Goal: Information Seeking & Learning: Learn about a topic

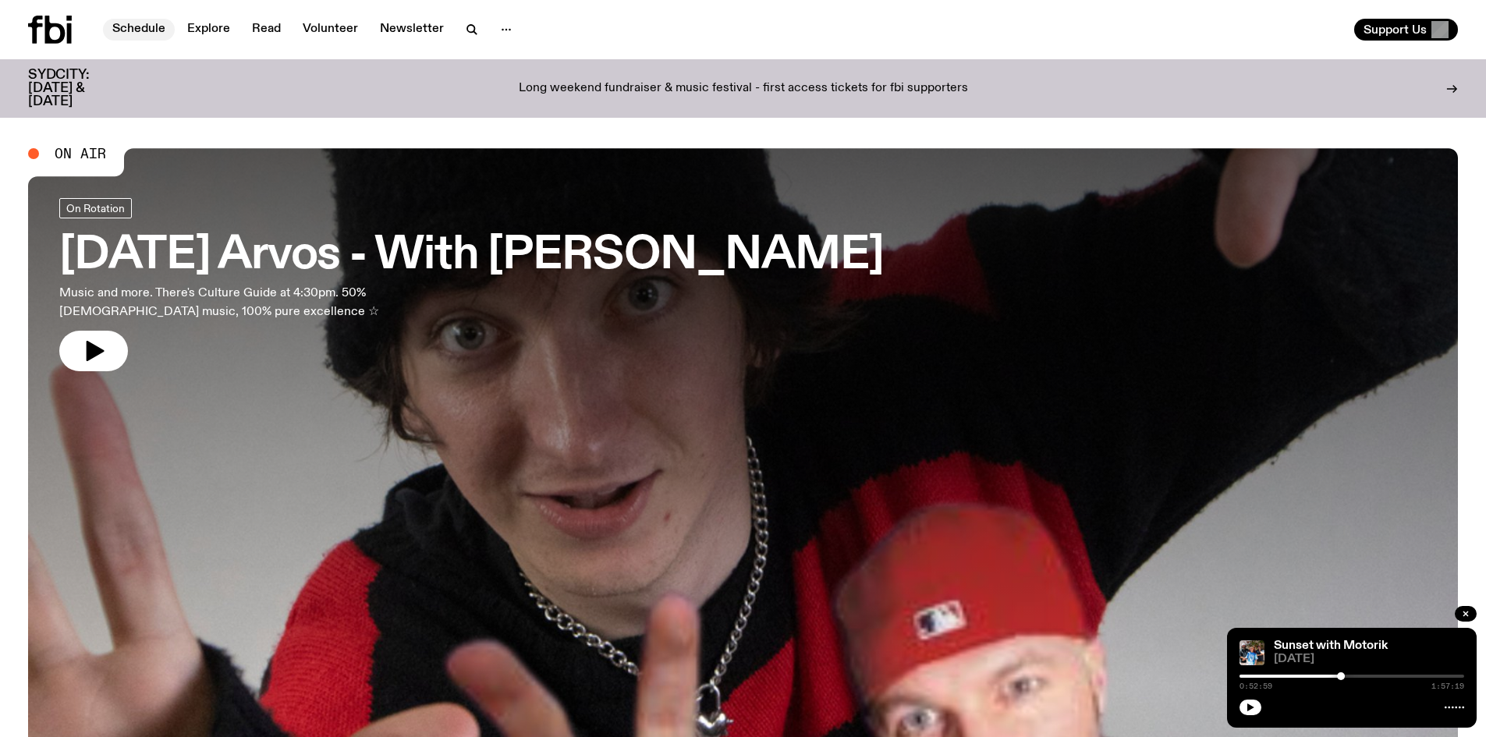
click at [144, 30] on link "Schedule" at bounding box center [139, 30] width 72 height 22
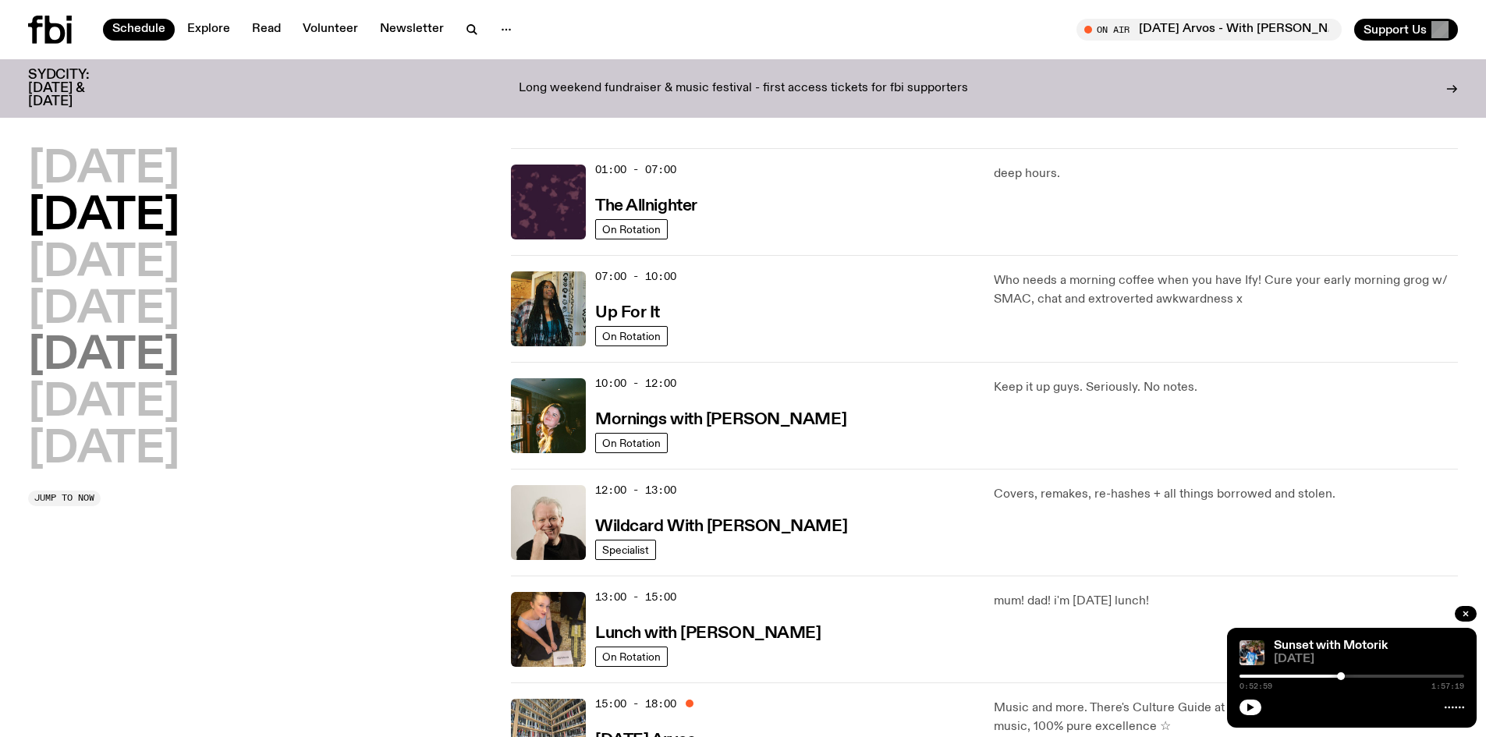
click at [136, 362] on h2 "[DATE]" at bounding box center [103, 357] width 151 height 44
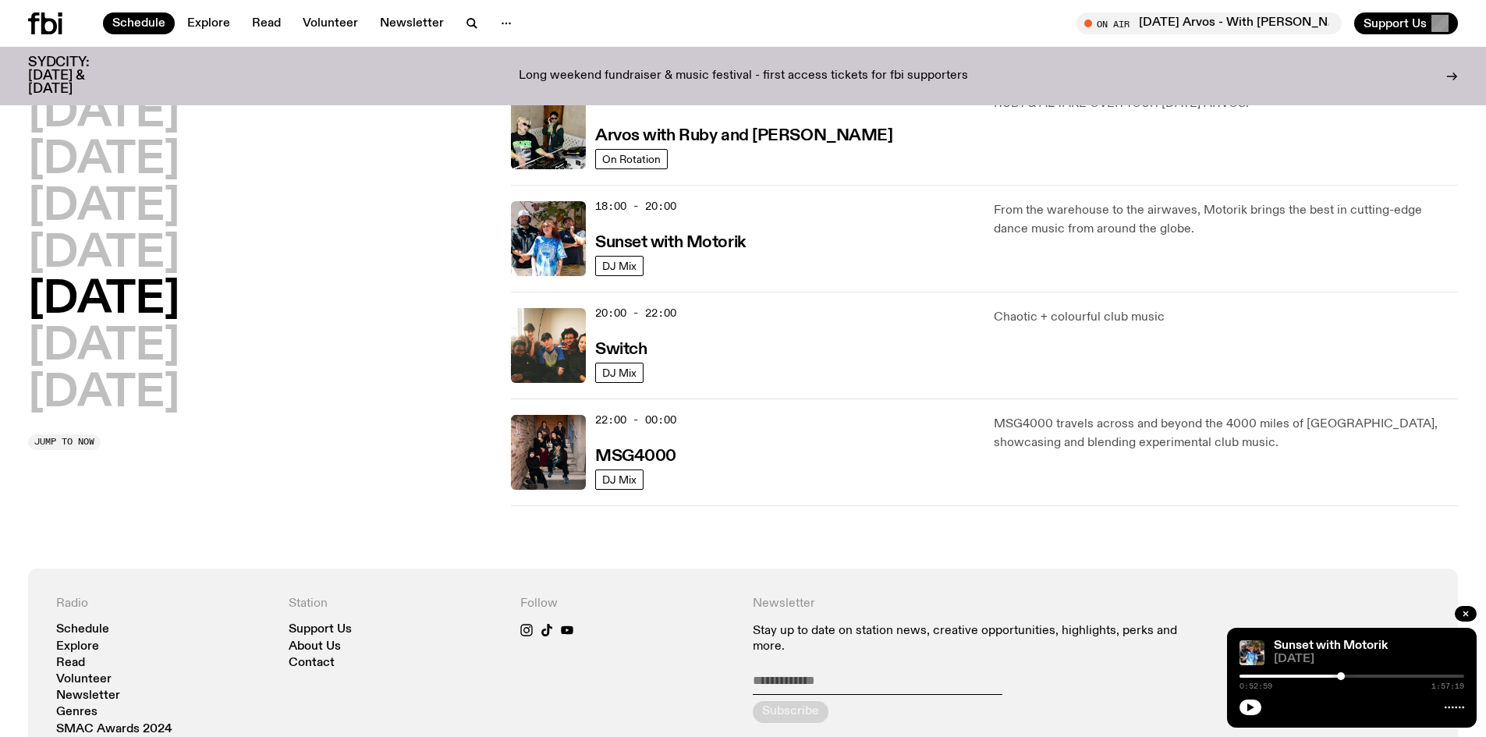
scroll to position [468, 0]
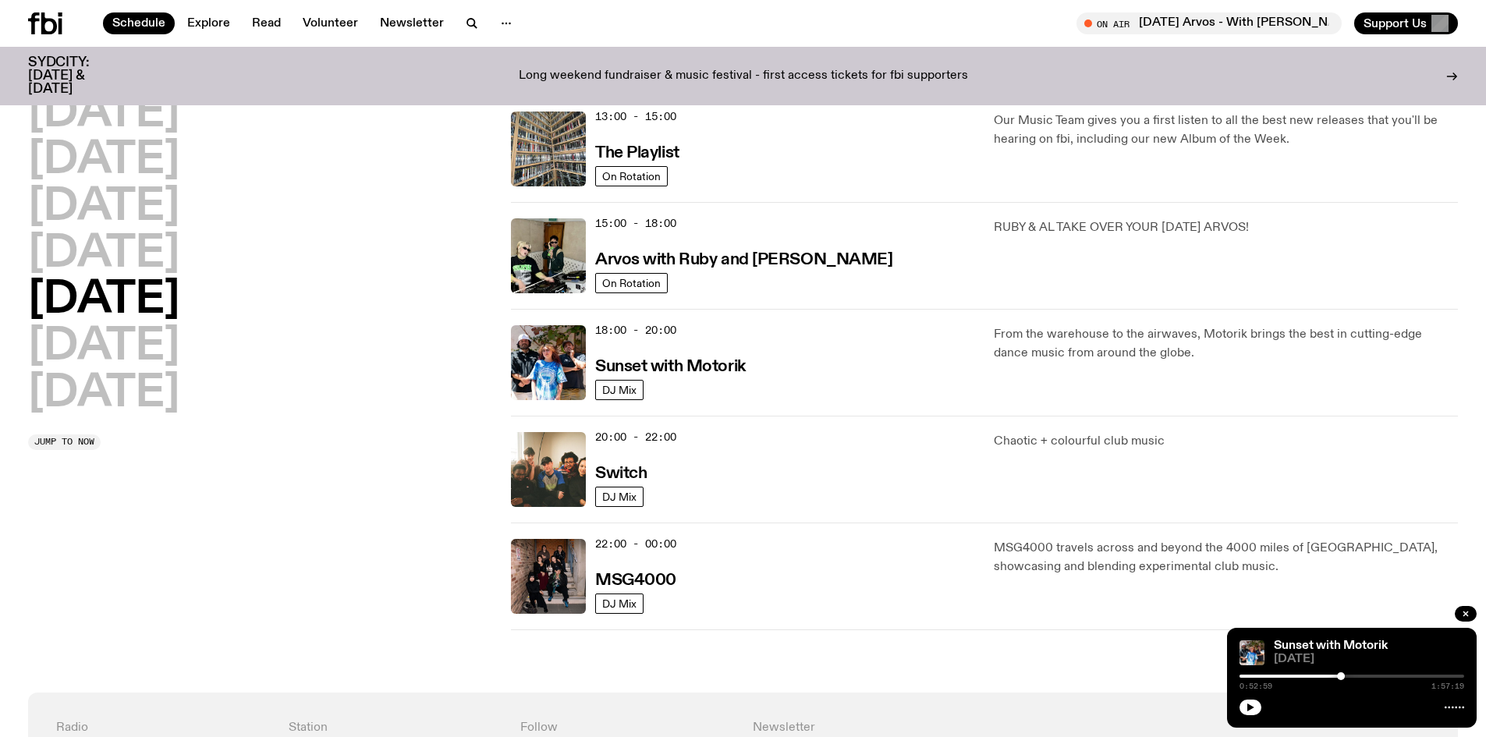
click at [640, 353] on div "18:00 - 20:00 Sunset with Motorik" at bounding box center [785, 362] width 380 height 75
click at [640, 359] on h3 "Sunset with Motorik" at bounding box center [670, 367] width 151 height 16
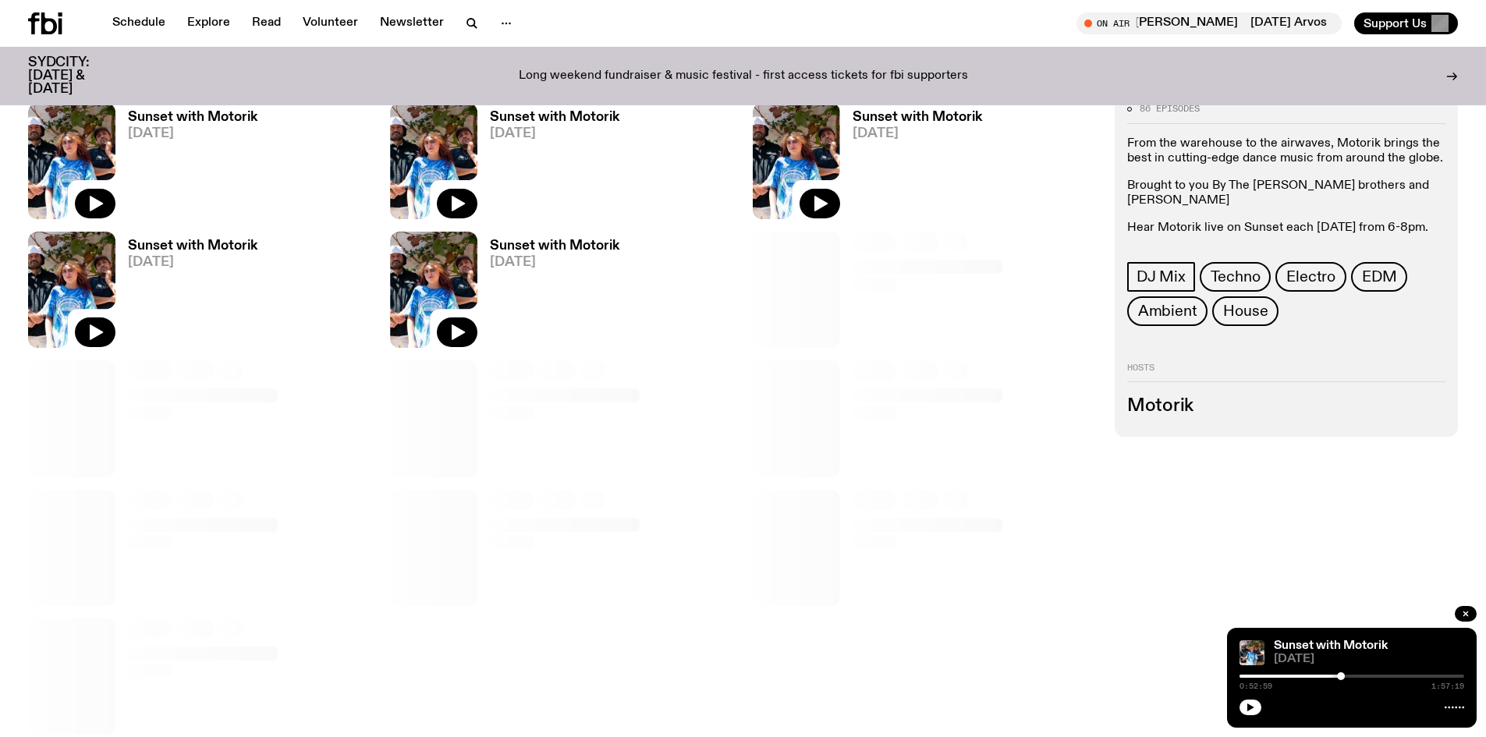
scroll to position [1243, 0]
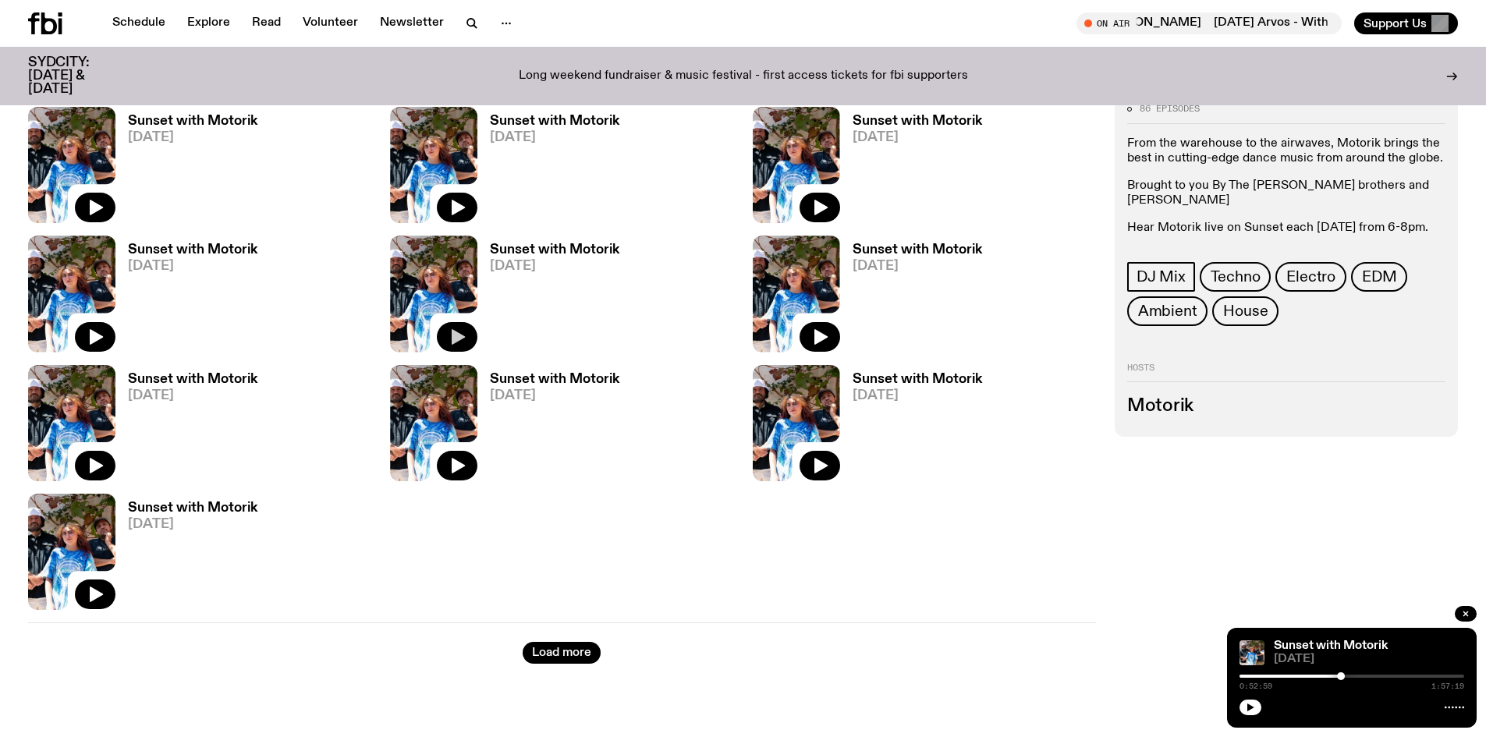
click at [463, 341] on icon "button" at bounding box center [457, 337] width 19 height 19
click at [1243, 675] on div at bounding box center [1240, 676] width 8 height 8
click at [1246, 675] on div at bounding box center [1351, 676] width 225 height 3
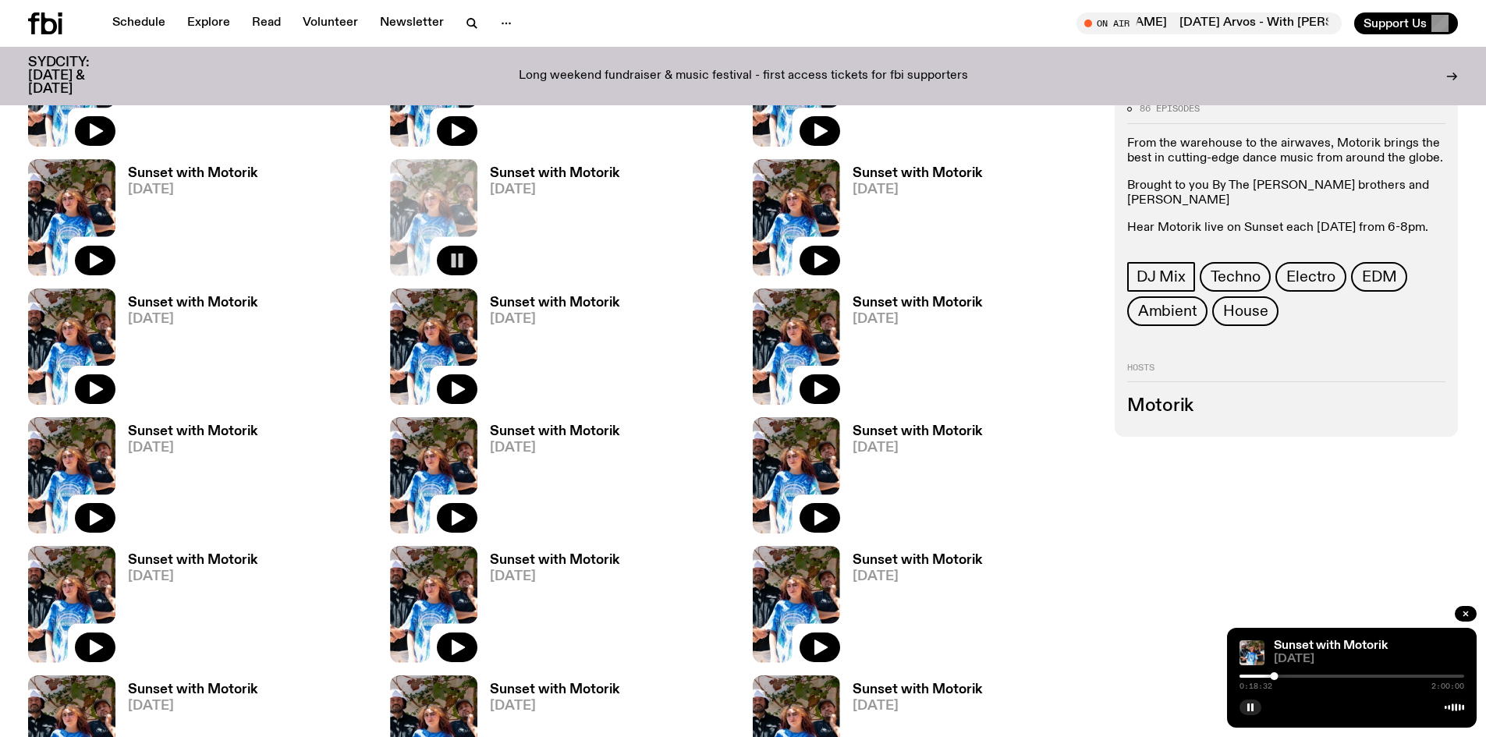
scroll to position [1165, 0]
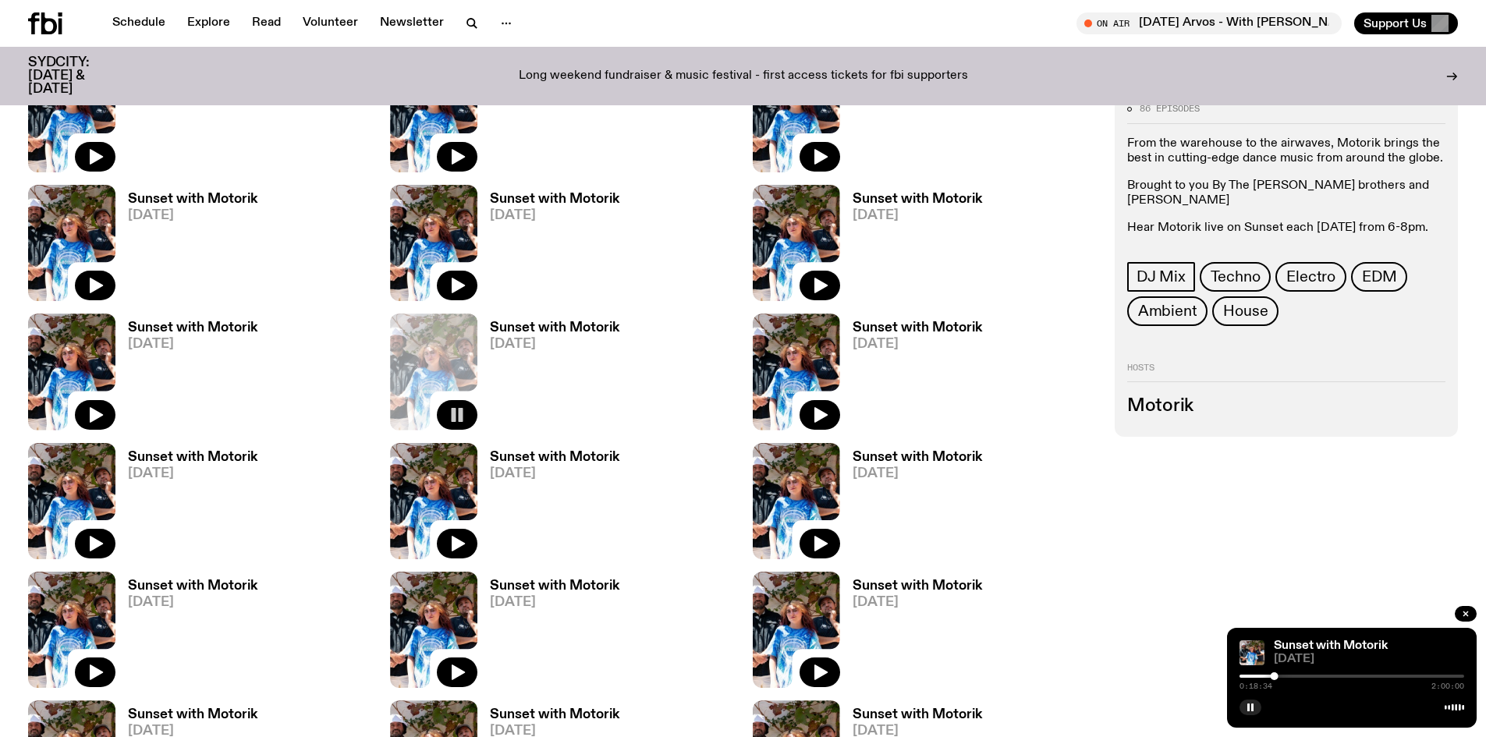
click at [541, 328] on h3 "Sunset with Motorik" at bounding box center [554, 327] width 129 height 13
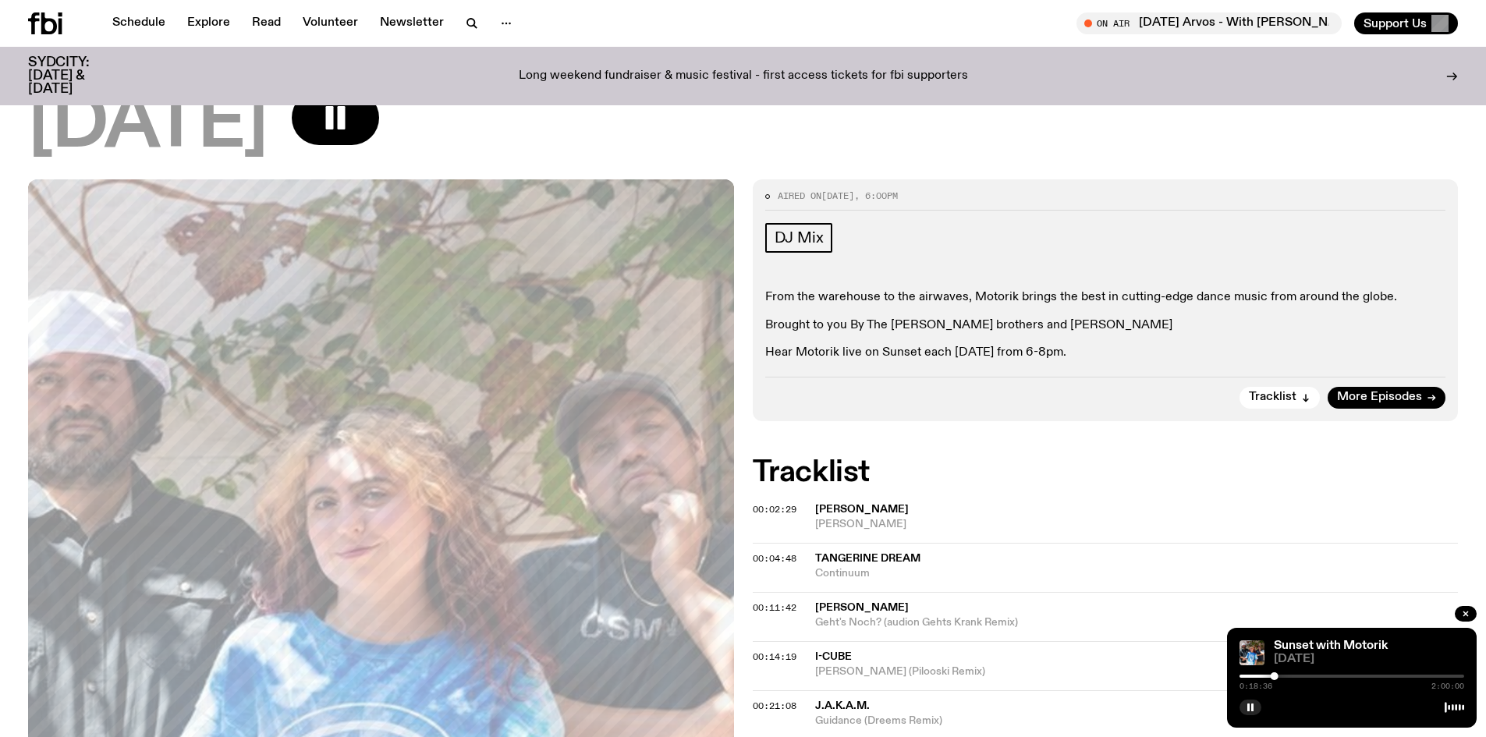
scroll to position [303, 0]
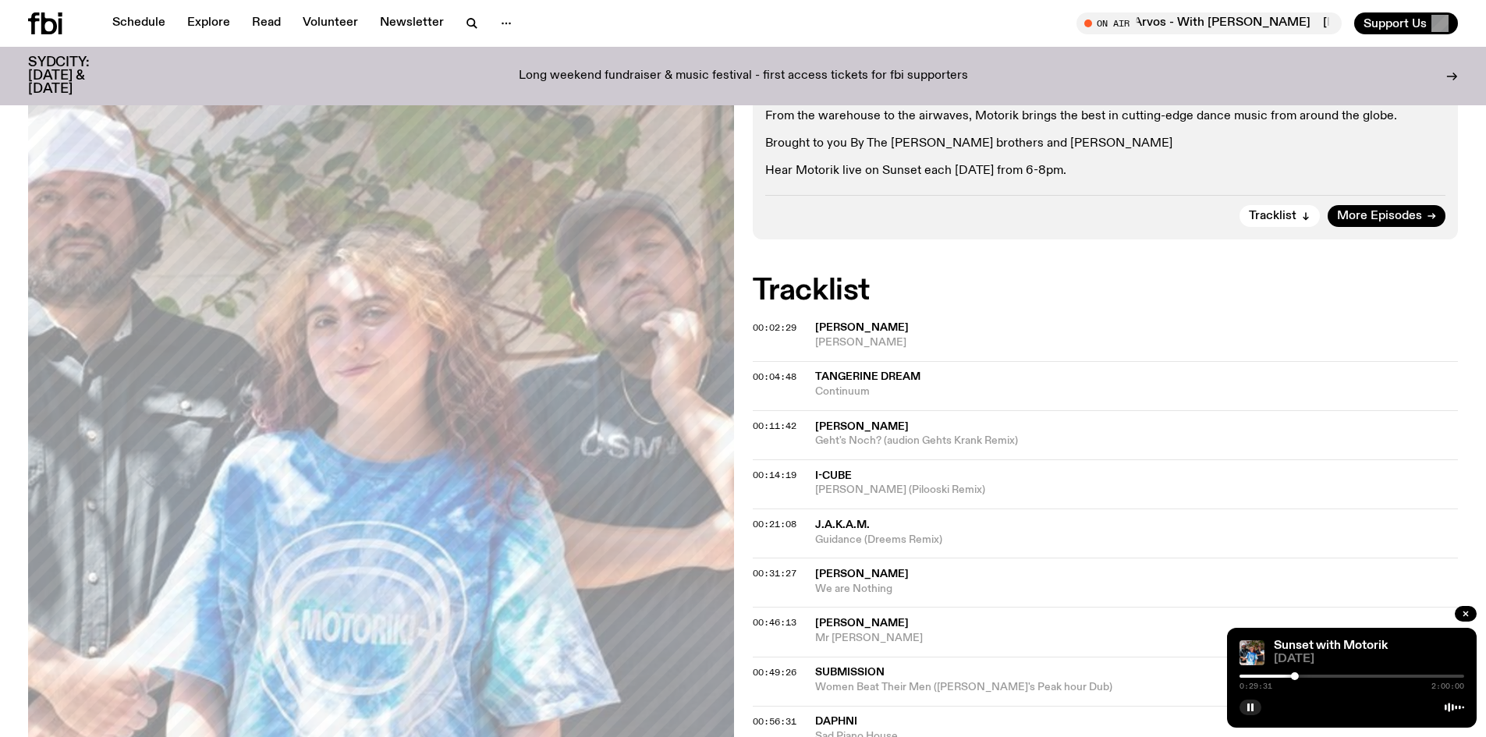
drag, startPoint x: 1249, startPoint y: 705, endPoint x: 1266, endPoint y: 647, distance: 60.2
click at [1249, 705] on rect "button" at bounding box center [1248, 708] width 2 height 8
